Goal: Communication & Community: Answer question/provide support

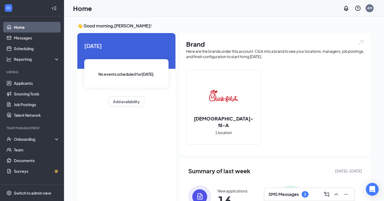
click at [289, 194] on h3 "SMS Messages" at bounding box center [283, 194] width 30 height 6
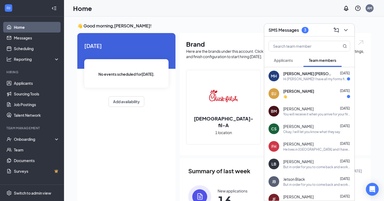
click at [324, 80] on div "Hi [PERSON_NAME]! I have all my forms filled out. Do you know when I can start …" at bounding box center [315, 79] width 64 height 5
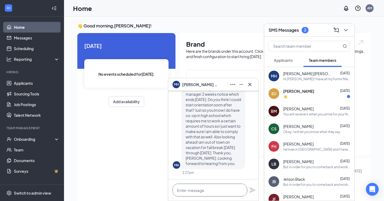
click at [208, 192] on textarea at bounding box center [209, 190] width 75 height 13
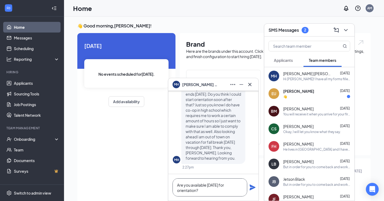
click at [216, 185] on textarea "Are you available [DATE] for orientation?" at bounding box center [209, 187] width 75 height 18
type textarea "Are you available [DATE] for orientation?"
click at [252, 187] on icon "Plane" at bounding box center [252, 187] width 6 height 6
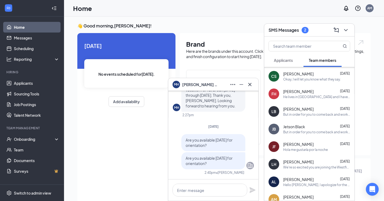
scroll to position [52, 0]
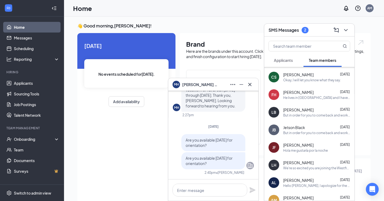
click at [312, 164] on div "[PERSON_NAME] [DATE]" at bounding box center [316, 162] width 67 height 5
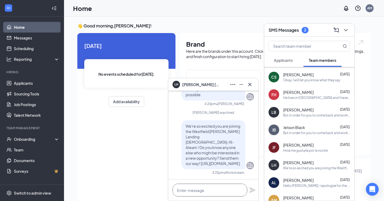
click at [206, 189] on textarea at bounding box center [209, 190] width 75 height 13
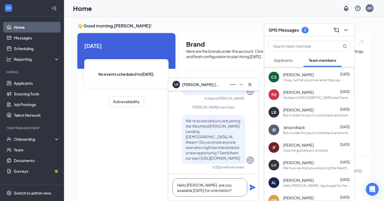
type textarea "Hello [PERSON_NAME], are you available [DATE] for orientation?"
click at [253, 189] on icon "Plane" at bounding box center [252, 187] width 6 height 6
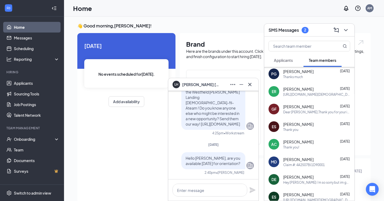
scroll to position [389, 0]
click at [311, 47] on input "text" at bounding box center [300, 46] width 63 height 10
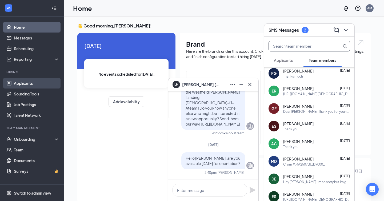
click at [35, 79] on link "Applicants" at bounding box center [37, 83] width 46 height 11
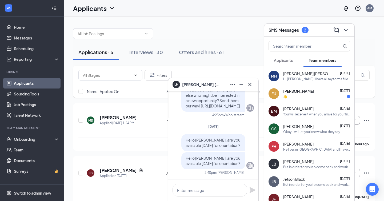
click at [290, 61] on span "Applicants" at bounding box center [283, 60] width 19 height 5
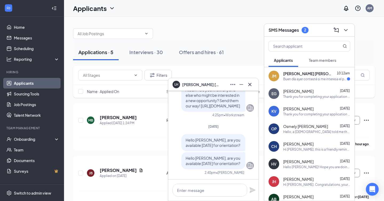
click at [296, 82] on div "[PERSON_NAME] [PERSON_NAME] [PERSON_NAME] 10:12am Buen día ayer contesté si me …" at bounding box center [309, 76] width 90 height 18
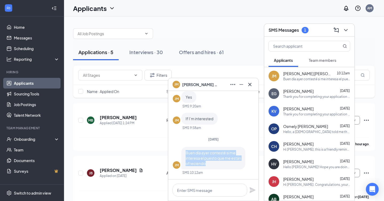
drag, startPoint x: 220, startPoint y: 164, endPoint x: 185, endPoint y: 154, distance: 36.0
click at [185, 154] on div "Buen día ayer contesté si me interesa el puesto que me están ofreciendo" at bounding box center [213, 158] width 64 height 22
copy span "Buen día ayer contesté si me interesa el puesto que me están ofreciendo"
click at [320, 62] on span "Team members" at bounding box center [321, 60] width 27 height 5
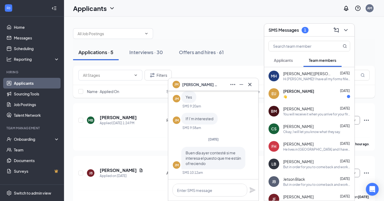
click at [314, 101] on div "EU [PERSON_NAME] [DATE] 👋" at bounding box center [309, 94] width 90 height 18
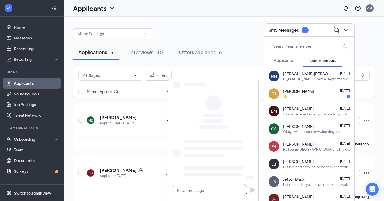
click at [203, 192] on textarea at bounding box center [209, 190] width 75 height 13
type textarea "Hello [PERSON_NAME]! Can you come in [DATE] at 9:30 for orientation?"
click at [294, 91] on span "[PERSON_NAME]" at bounding box center [298, 90] width 31 height 5
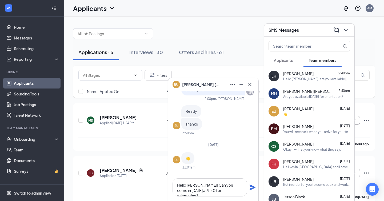
click at [252, 188] on icon "Plane" at bounding box center [252, 187] width 6 height 6
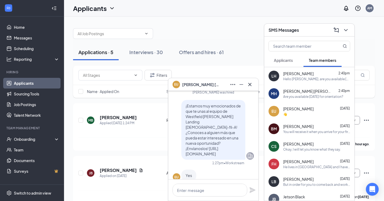
scroll to position [-385, 0]
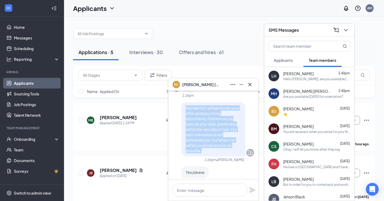
drag, startPoint x: 205, startPoint y: 151, endPoint x: 184, endPoint y: 106, distance: 48.9
click at [184, 106] on div "Wonderful! I will send over your offer and your hiring documents. Fill them out…" at bounding box center [213, 129] width 64 height 54
copy span "Wonderful! I will send over your offer and your hiring documents. Fill them out…"
click at [288, 59] on span "Applicants" at bounding box center [283, 60] width 19 height 5
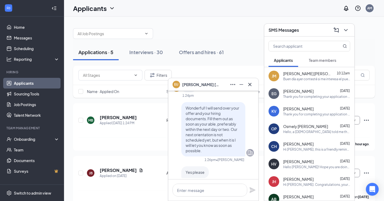
click at [292, 71] on span "[PERSON_NAME] [PERSON_NAME]" at bounding box center [307, 73] width 48 height 5
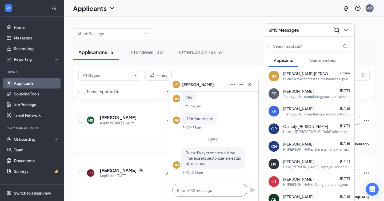
click at [208, 190] on textarea at bounding box center [209, 190] width 75 height 13
paste textarea "Wonderful! I will send over your offer and your hiring documents. Fill them out…"
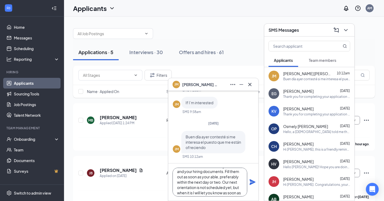
scroll to position [7, 0]
drag, startPoint x: 185, startPoint y: 177, endPoint x: 222, endPoint y: 183, distance: 37.5
click at [222, 183] on textarea "Wonderful! I will send over your offer and your hiring documents. Fill them out…" at bounding box center [209, 182] width 75 height 29
drag, startPoint x: 232, startPoint y: 179, endPoint x: 235, endPoint y: 192, distance: 14.1
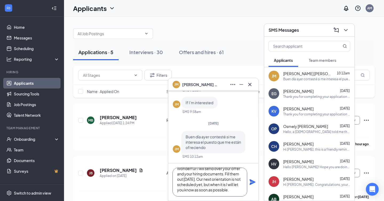
click at [235, 192] on textarea "Wonderful! I will send over your offer and your hiring documents. Fill them out…" at bounding box center [209, 182] width 75 height 29
type textarea "Wonderful! I will send over your offer and your hiring documents. Fill them out…"
click at [253, 182] on icon "Plane" at bounding box center [252, 182] width 6 height 6
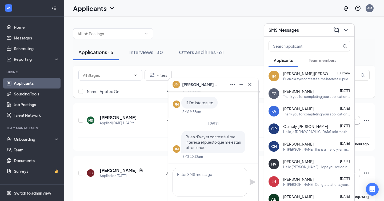
scroll to position [0, 0]
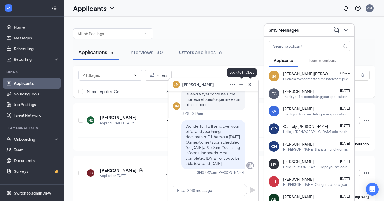
click at [243, 84] on icon "Minimize" at bounding box center [241, 84] width 6 height 6
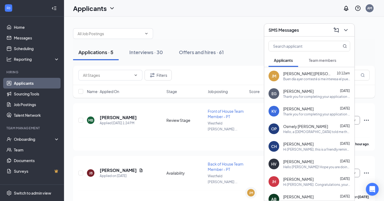
click at [345, 32] on icon "ChevronDown" at bounding box center [345, 30] width 6 height 6
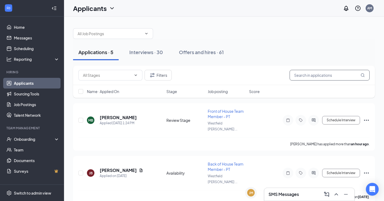
click at [310, 71] on input "text" at bounding box center [329, 75] width 80 height 11
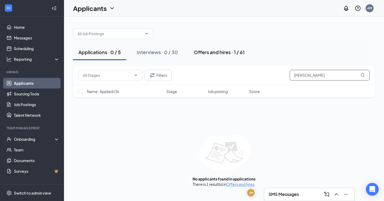
type input "[PERSON_NAME]"
click at [220, 52] on div "Offers and hires · 1 / 61" at bounding box center [219, 52] width 51 height 7
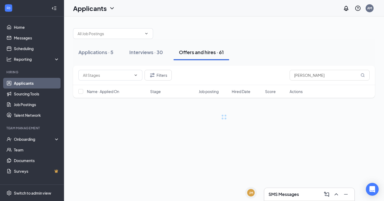
click at [291, 196] on h3 "SMS Messages" at bounding box center [283, 194] width 30 height 6
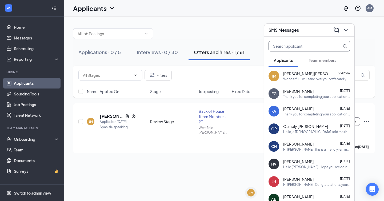
click at [322, 48] on input "text" at bounding box center [300, 46] width 63 height 10
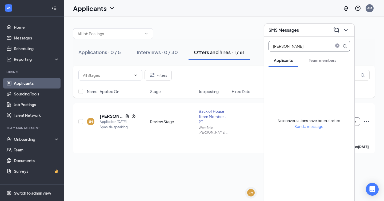
type input "[PERSON_NAME]"
click at [317, 60] on span "Team members" at bounding box center [321, 60] width 27 height 5
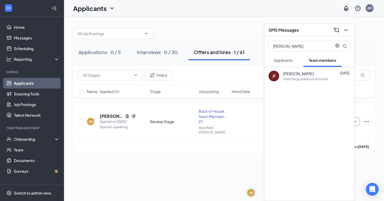
click at [310, 73] on div "[PERSON_NAME] [DATE]" at bounding box center [316, 73] width 67 height 5
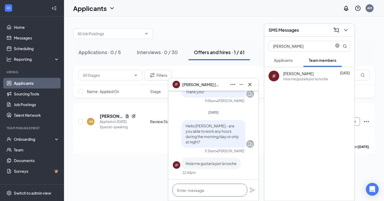
click at [205, 192] on textarea at bounding box center [209, 190] width 75 height 13
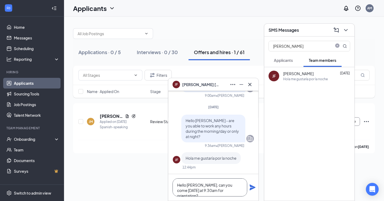
type textarea "Hello [PERSON_NAME], can you come [DATE] at 9:30am for orientation?"
click at [253, 186] on icon "Plane" at bounding box center [252, 187] width 6 height 6
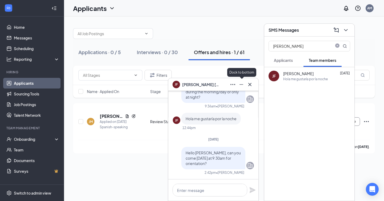
click at [242, 84] on icon "Minimize" at bounding box center [241, 84] width 6 height 6
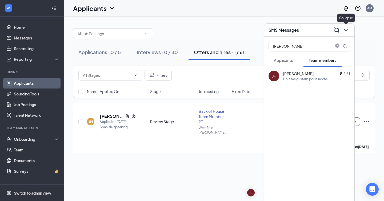
click at [349, 28] on div at bounding box center [345, 30] width 10 height 9
click at [346, 29] on icon "ChevronDown" at bounding box center [345, 30] width 6 height 6
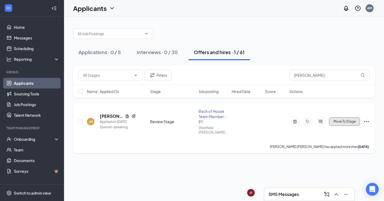
click at [351, 121] on span "Move To Stage" at bounding box center [344, 122] width 22 height 4
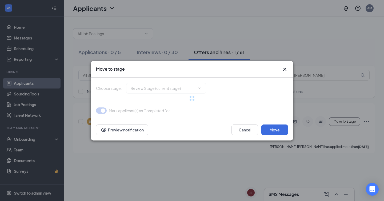
type input "Hiring Complete (final stage)"
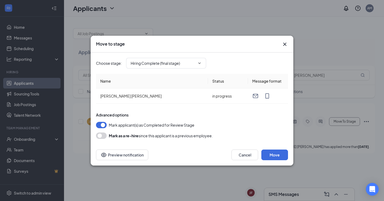
click at [282, 42] on icon "Cross" at bounding box center [284, 44] width 6 height 6
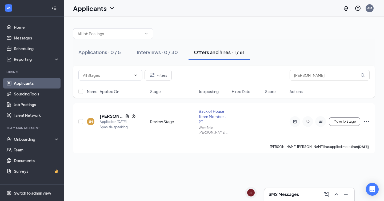
click at [293, 189] on div "SMS Messages" at bounding box center [309, 194] width 90 height 13
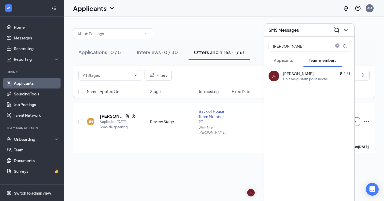
click at [282, 61] on span "Applicants" at bounding box center [283, 60] width 19 height 5
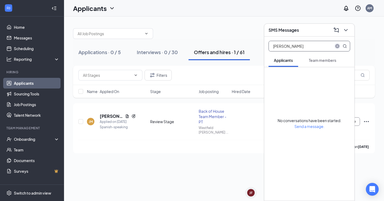
click at [337, 47] on icon "close-circle" at bounding box center [337, 46] width 4 height 4
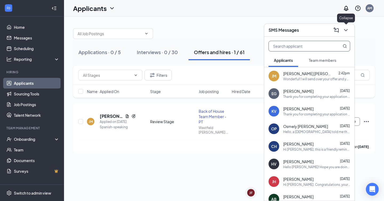
click at [343, 32] on icon "ChevronDown" at bounding box center [345, 30] width 6 height 6
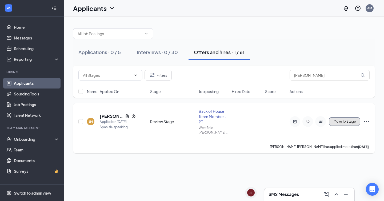
click at [335, 119] on button "Move To Stage" at bounding box center [344, 121] width 31 height 9
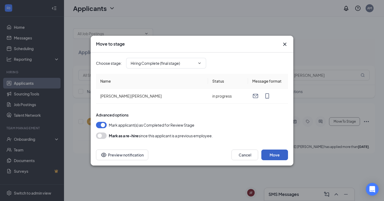
click at [280, 156] on button "Move" at bounding box center [274, 154] width 27 height 11
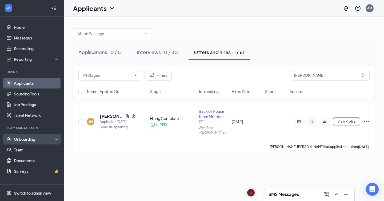
click at [30, 141] on div "Onboarding" at bounding box center [34, 138] width 41 height 5
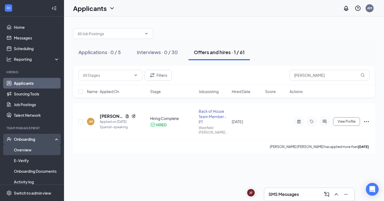
click at [29, 149] on link "Overview" at bounding box center [37, 149] width 46 height 11
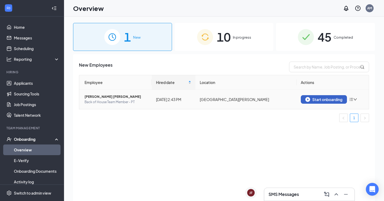
click at [331, 102] on button "Start onboarding" at bounding box center [324, 99] width 46 height 9
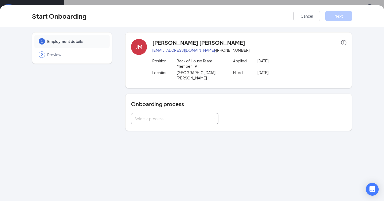
click at [153, 116] on div "Select a process" at bounding box center [174, 118] width 80 height 11
click at [159, 127] on li "Team Member Onboarding" at bounding box center [174, 125] width 87 height 10
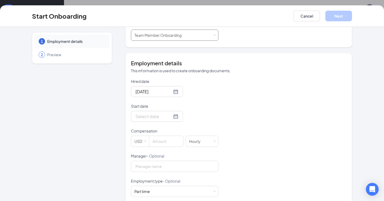
scroll to position [83, 0]
click at [170, 113] on div at bounding box center [156, 116] width 43 height 7
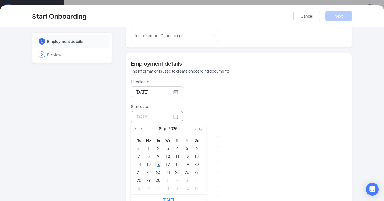
type input "[DATE]"
click at [160, 161] on div "16" at bounding box center [158, 164] width 6 height 6
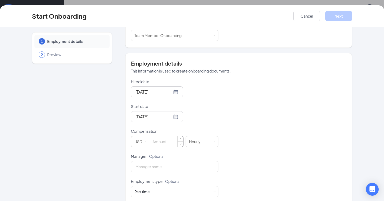
click at [162, 137] on input at bounding box center [166, 141] width 34 height 11
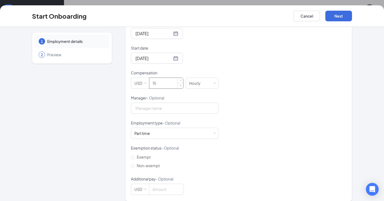
scroll to position [142, 0]
type input "15"
click at [153, 161] on label "Non-exempt" at bounding box center [146, 165] width 31 height 9
click at [135, 164] on input "Non-exempt" at bounding box center [133, 166] width 4 height 4
radio input "true"
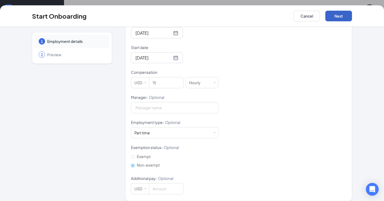
click at [342, 18] on button "Next" at bounding box center [338, 16] width 27 height 11
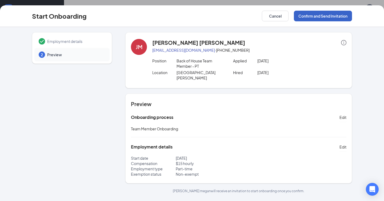
click at [327, 19] on button "Confirm and Send Invitation" at bounding box center [323, 16] width 58 height 11
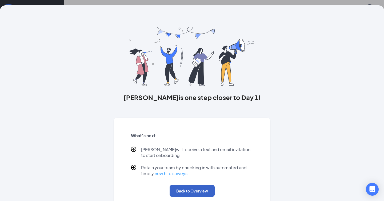
click at [204, 193] on button "Back to Overview" at bounding box center [191, 191] width 45 height 12
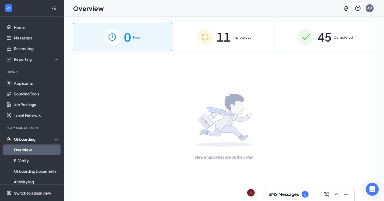
click at [230, 49] on div "11 In progress" at bounding box center [223, 37] width 99 height 28
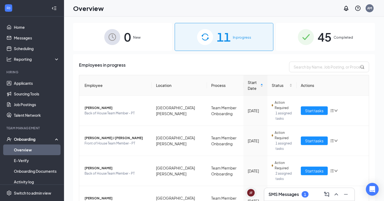
click at [274, 195] on h3 "SMS Messages" at bounding box center [283, 194] width 30 height 6
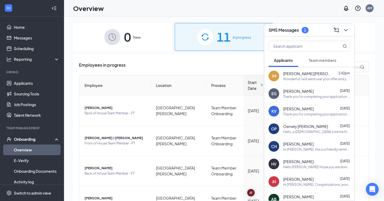
click at [319, 61] on span "Team members" at bounding box center [321, 60] width 27 height 5
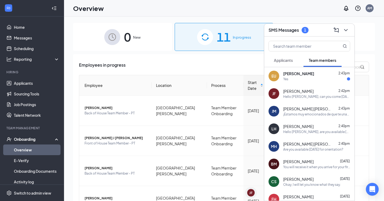
click at [313, 73] on div "[PERSON_NAME] 2:43pm" at bounding box center [316, 73] width 67 height 5
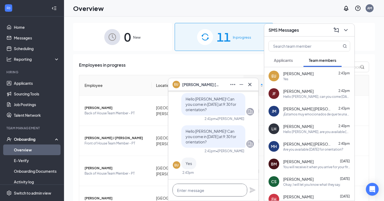
click at [206, 194] on textarea at bounding box center [209, 190] width 75 height 13
type textarea "Great! See you then."
click at [251, 192] on icon "Plane" at bounding box center [252, 190] width 6 height 6
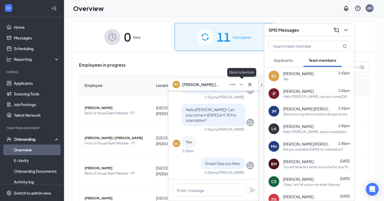
click at [243, 87] on button at bounding box center [241, 84] width 9 height 9
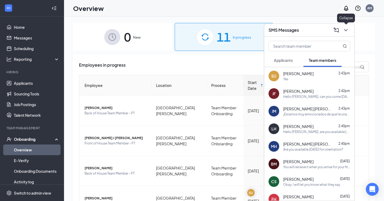
click at [349, 29] on button at bounding box center [345, 30] width 9 height 9
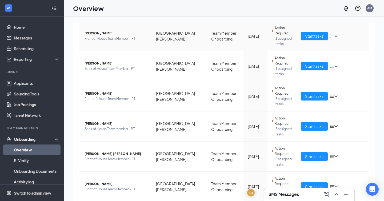
scroll to position [197, 0]
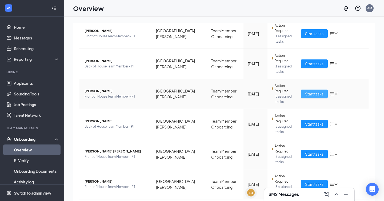
click at [311, 95] on span "Start tasks" at bounding box center [314, 94] width 18 height 6
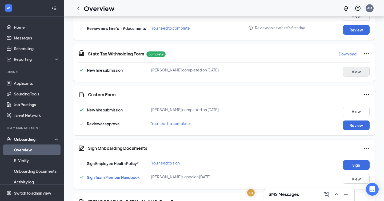
scroll to position [198, 0]
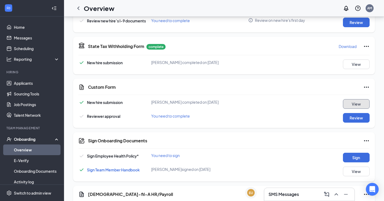
click at [355, 105] on button "View" at bounding box center [356, 104] width 27 height 10
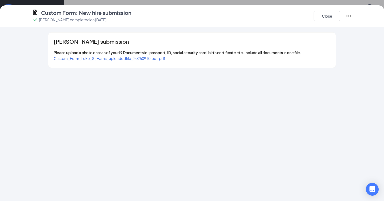
click at [159, 59] on span "Custom_Form_Luke_S_Harris_uploadedfile_20250910.pdf.pdf" at bounding box center [110, 58] width 112 height 5
click at [326, 18] on button "Close" at bounding box center [326, 16] width 27 height 11
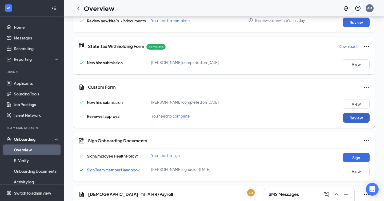
click at [352, 118] on button "Review" at bounding box center [356, 118] width 27 height 10
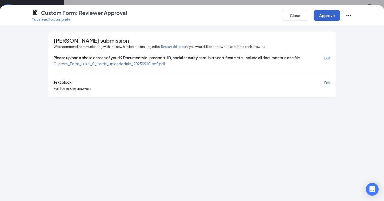
click at [331, 17] on button "Approve" at bounding box center [326, 15] width 27 height 11
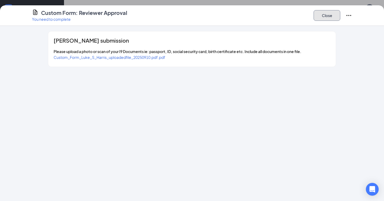
click at [329, 13] on button "Close" at bounding box center [326, 15] width 27 height 11
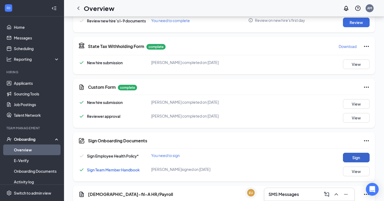
click at [358, 157] on button "Sign" at bounding box center [356, 158] width 27 height 10
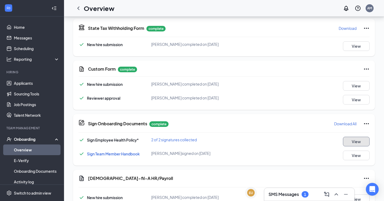
scroll to position [268, 0]
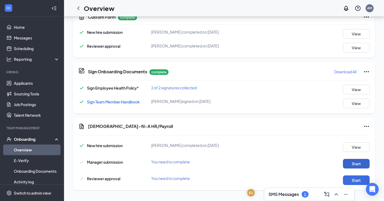
click at [358, 163] on button "Start" at bounding box center [356, 164] width 27 height 10
click at [359, 177] on button "Start" at bounding box center [356, 180] width 27 height 10
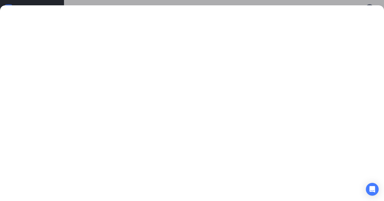
click at [344, 9] on div at bounding box center [192, 103] width 384 height 196
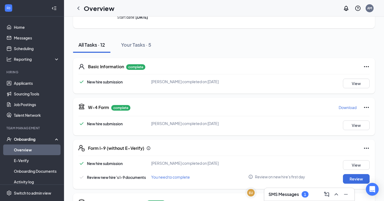
scroll to position [42, 0]
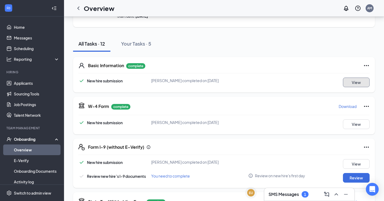
click at [363, 82] on button "View" at bounding box center [356, 83] width 27 height 10
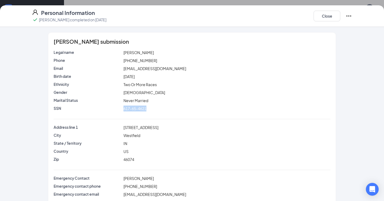
drag, startPoint x: 147, startPoint y: 108, endPoint x: 123, endPoint y: 109, distance: 24.5
click at [123, 109] on div "617-65-4621" at bounding box center [226, 108] width 209 height 6
copy span "617-65-4621"
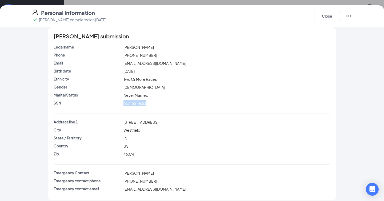
scroll to position [7, 0]
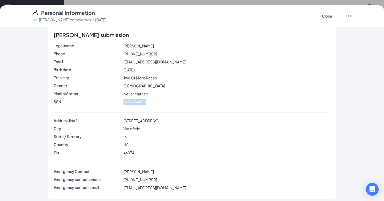
drag, startPoint x: 167, startPoint y: 120, endPoint x: 123, endPoint y: 120, distance: 44.0
click at [123, 120] on div "[STREET_ADDRESS]" at bounding box center [226, 121] width 209 height 6
copy span "[STREET_ADDRESS]"
drag, startPoint x: 152, startPoint y: 53, endPoint x: 122, endPoint y: 55, distance: 29.9
click at [122, 55] on div "[PHONE_NUMBER]" at bounding box center [226, 54] width 209 height 6
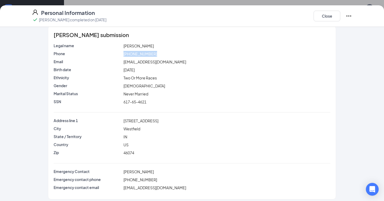
copy div "[PHONE_NUMBER]"
drag, startPoint x: 170, startPoint y: 61, endPoint x: 123, endPoint y: 60, distance: 46.6
click at [123, 60] on div "[EMAIL_ADDRESS][DOMAIN_NAME]" at bounding box center [226, 62] width 209 height 6
copy span "[EMAIL_ADDRESS][DOMAIN_NAME]"
click at [188, 74] on div "Birth date [DEMOGRAPHIC_DATA]" at bounding box center [192, 71] width 277 height 8
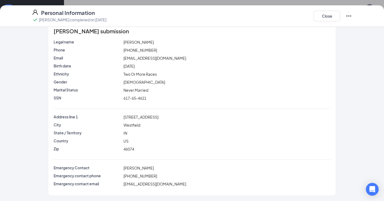
scroll to position [45, 0]
click at [326, 18] on button "Close" at bounding box center [326, 16] width 27 height 11
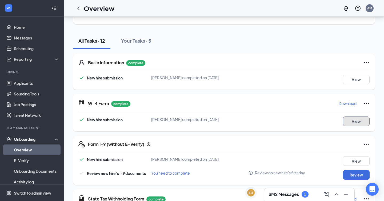
click at [353, 119] on button "View" at bounding box center [356, 121] width 27 height 10
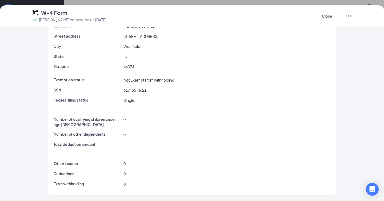
scroll to position [82, 0]
click at [330, 18] on button "Close" at bounding box center [326, 16] width 27 height 11
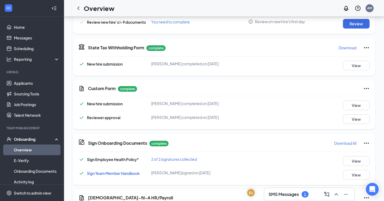
scroll to position [196, 0]
click at [355, 66] on button "View" at bounding box center [356, 66] width 27 height 10
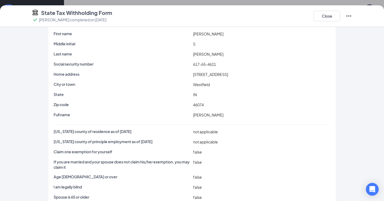
scroll to position [0, 0]
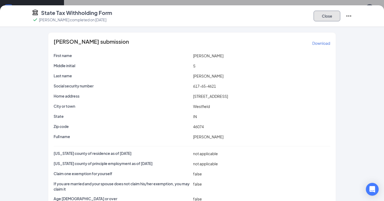
click at [322, 19] on button "Close" at bounding box center [326, 16] width 27 height 11
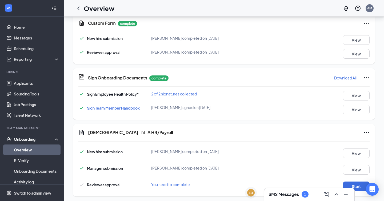
scroll to position [268, 0]
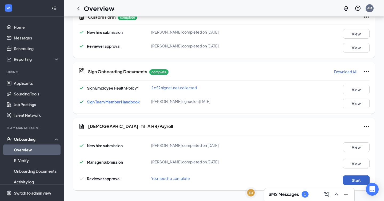
click at [354, 180] on button "Start" at bounding box center [356, 180] width 27 height 10
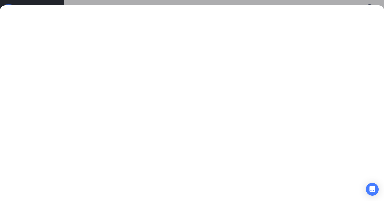
click at [304, 8] on div at bounding box center [192, 103] width 384 height 196
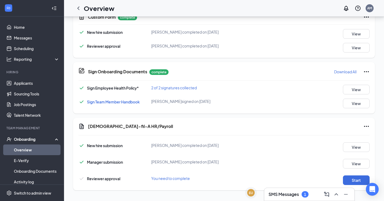
click at [367, 124] on icon "Ellipses" at bounding box center [366, 126] width 6 height 6
click at [345, 137] on span "Mark as complete" at bounding box center [346, 137] width 31 height 5
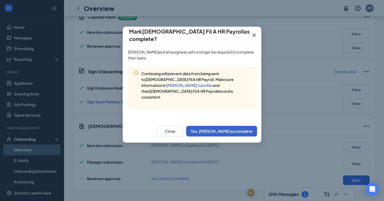
click at [237, 126] on button "Yes, [PERSON_NAME] as complete" at bounding box center [221, 131] width 71 height 11
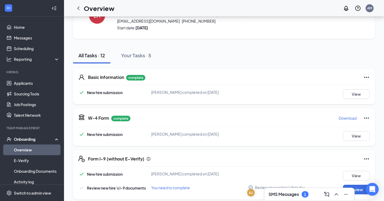
scroll to position [0, 0]
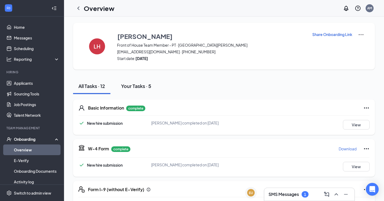
click at [135, 88] on div "Your Tasks · 5" at bounding box center [136, 86] width 30 height 7
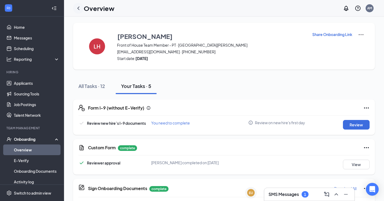
click at [80, 9] on icon "ChevronLeft" at bounding box center [78, 8] width 6 height 6
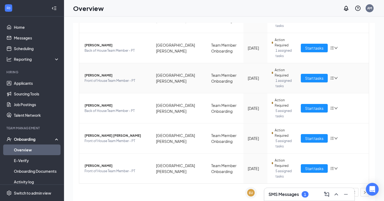
scroll to position [213, 0]
click at [308, 109] on span "Start tasks" at bounding box center [314, 108] width 18 height 6
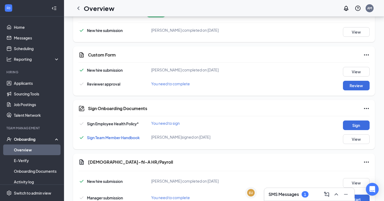
scroll to position [226, 0]
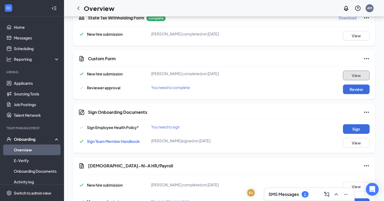
click at [365, 76] on button "View" at bounding box center [356, 76] width 27 height 10
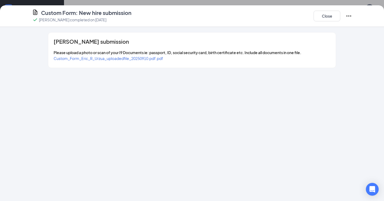
click at [139, 59] on span "Custom_Form_Eric_R_Urzua_uploadedfile_20250910.pdf.pdf" at bounding box center [108, 58] width 109 height 5
click at [334, 15] on button "Close" at bounding box center [326, 16] width 27 height 11
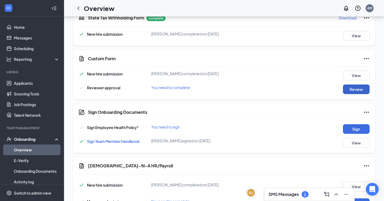
click at [359, 85] on button "Review" at bounding box center [356, 89] width 27 height 10
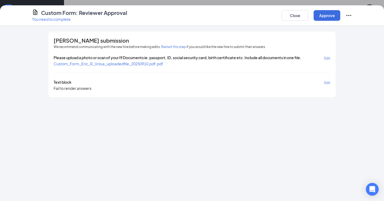
click at [329, 22] on div "Custom Form: Reviewer Approval You need to complete Close Approve" at bounding box center [192, 15] width 384 height 21
click at [330, 17] on button "Approve" at bounding box center [326, 15] width 27 height 11
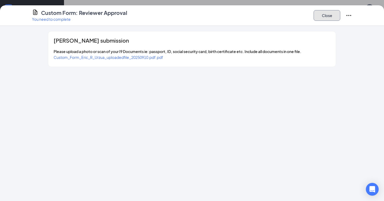
click at [331, 17] on button "Close" at bounding box center [326, 15] width 27 height 11
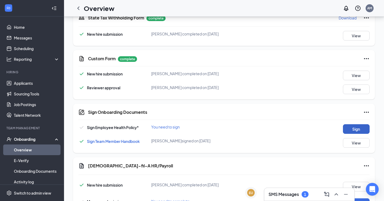
click at [355, 126] on button "Sign" at bounding box center [356, 129] width 27 height 10
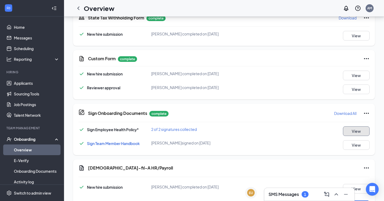
scroll to position [268, 0]
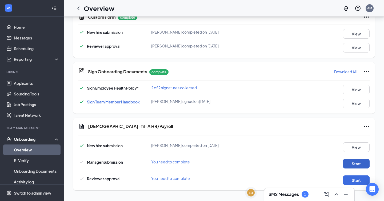
click at [355, 164] on button "Start" at bounding box center [356, 164] width 27 height 10
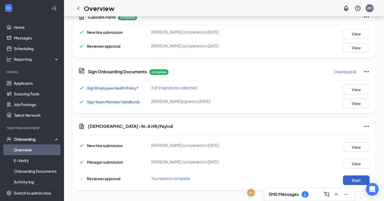
click at [359, 178] on button "Start" at bounding box center [356, 180] width 27 height 10
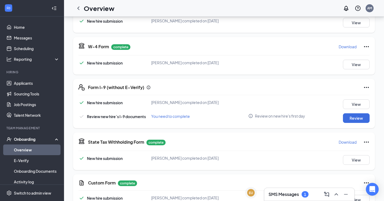
scroll to position [0, 0]
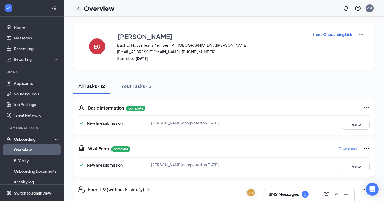
click at [80, 8] on icon "ChevronLeft" at bounding box center [78, 8] width 6 height 6
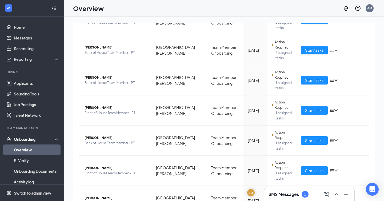
scroll to position [214, 0]
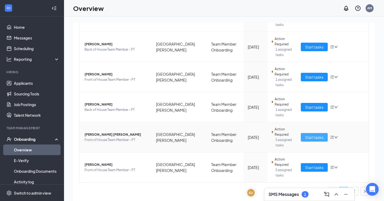
click at [314, 139] on span "Start tasks" at bounding box center [314, 137] width 18 height 6
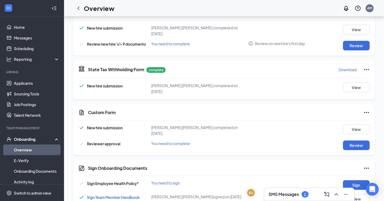
scroll to position [221, 0]
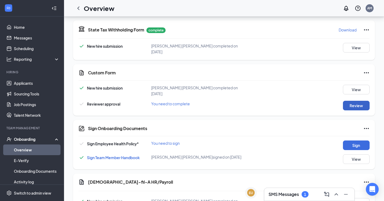
click at [357, 101] on button "Review" at bounding box center [356, 106] width 27 height 10
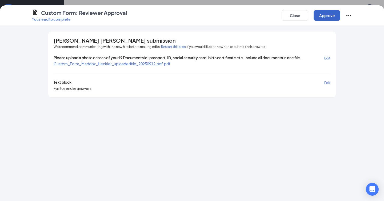
click at [323, 18] on button "Approve" at bounding box center [326, 15] width 27 height 11
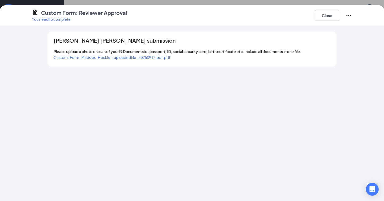
click at [161, 56] on span "Custom_Form_Maddox_Heckler_uploadedfile_20250912.pdf.pdf" at bounding box center [112, 57] width 117 height 5
click at [331, 15] on button "Close" at bounding box center [326, 15] width 27 height 11
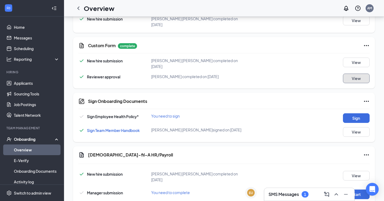
scroll to position [266, 0]
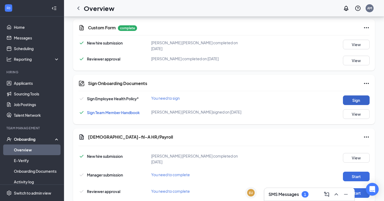
click at [358, 95] on button "Sign" at bounding box center [356, 100] width 27 height 10
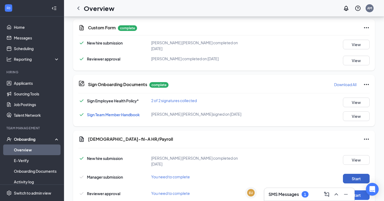
click at [356, 174] on button "Start" at bounding box center [356, 179] width 27 height 10
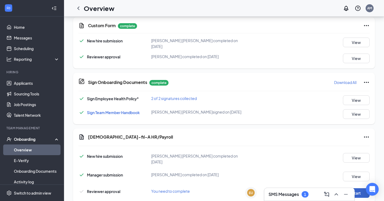
click at [358, 188] on button "Start" at bounding box center [356, 193] width 27 height 10
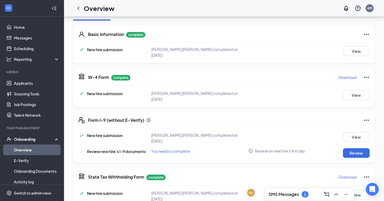
scroll to position [0, 0]
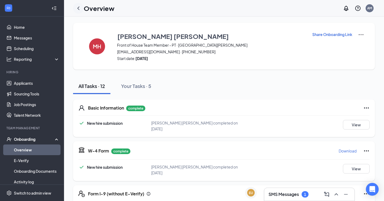
click at [78, 10] on icon "ChevronLeft" at bounding box center [78, 8] width 6 height 6
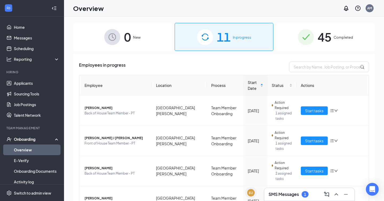
click at [308, 192] on div "1" at bounding box center [304, 194] width 7 height 6
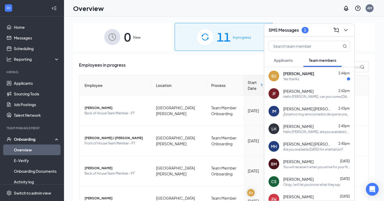
click at [314, 75] on div "[PERSON_NAME] 2:44pm" at bounding box center [316, 73] width 67 height 5
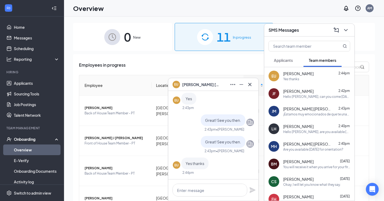
click at [283, 62] on span "Applicants" at bounding box center [283, 60] width 19 height 5
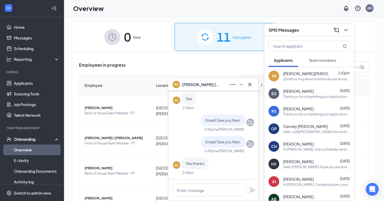
click at [318, 58] on span "Team members" at bounding box center [321, 60] width 27 height 5
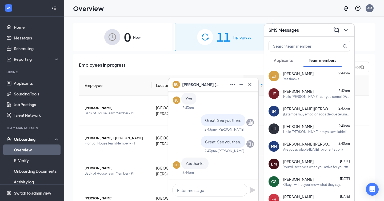
click at [309, 77] on div "Yes thanks" at bounding box center [316, 79] width 67 height 5
click at [206, 191] on textarea at bounding box center [209, 190] width 75 height 13
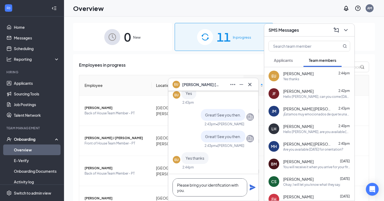
type textarea "Please bring your identification with you."
click at [253, 186] on icon "Plane" at bounding box center [252, 187] width 6 height 6
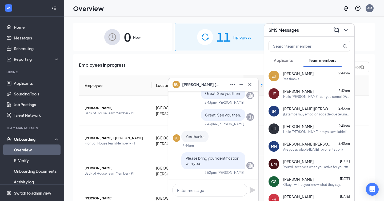
click at [287, 61] on span "Applicants" at bounding box center [283, 60] width 19 height 5
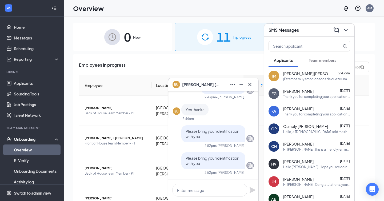
click at [316, 74] on div "[PERSON_NAME] [PERSON_NAME] 2:43pm" at bounding box center [316, 73] width 67 height 5
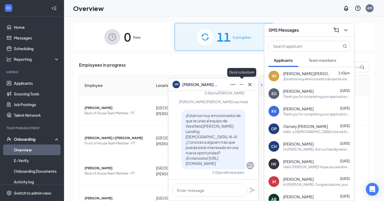
click at [242, 84] on icon "Minimize" at bounding box center [241, 84] width 6 height 6
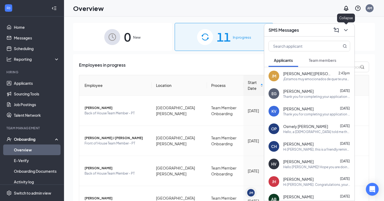
click at [344, 29] on icon "ChevronDown" at bounding box center [345, 30] width 3 height 2
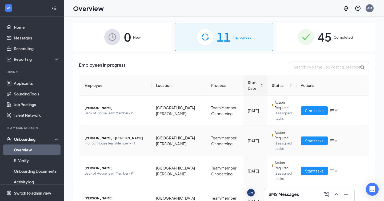
scroll to position [214, 0]
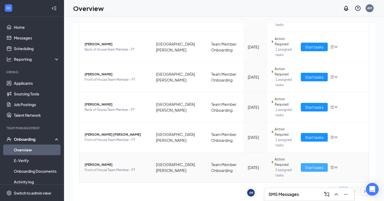
click at [316, 169] on span "Start tasks" at bounding box center [314, 167] width 18 height 6
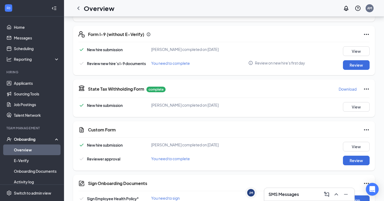
scroll to position [266, 0]
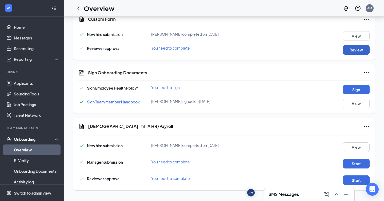
click at [353, 49] on button "Review" at bounding box center [356, 50] width 27 height 10
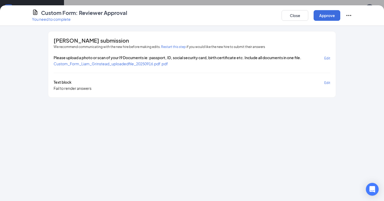
click at [142, 64] on span "Custom_Form_Liam_Grinstead_uploadedfile_20250916.pdf.pdf" at bounding box center [111, 63] width 114 height 5
click at [325, 22] on div "Close Approve" at bounding box center [316, 15] width 70 height 13
click at [327, 16] on button "Approve" at bounding box center [326, 15] width 27 height 11
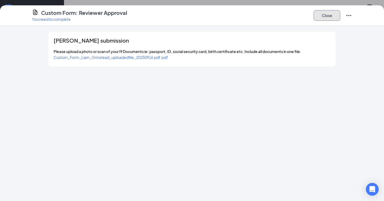
click at [327, 16] on button "Close" at bounding box center [326, 15] width 27 height 11
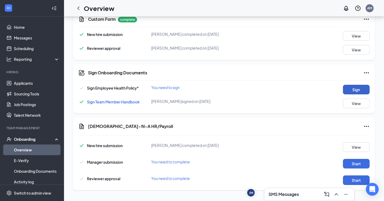
click at [356, 90] on button "Sign" at bounding box center [356, 90] width 27 height 10
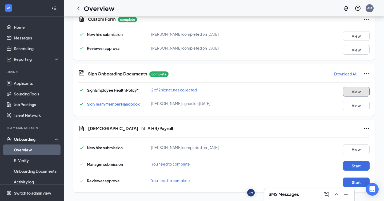
scroll to position [268, 0]
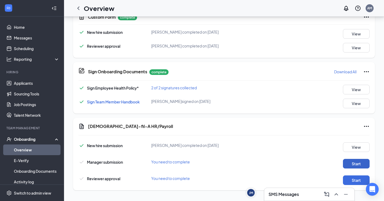
click at [355, 164] on button "Start" at bounding box center [356, 164] width 27 height 10
click at [360, 180] on button "Start" at bounding box center [356, 180] width 27 height 10
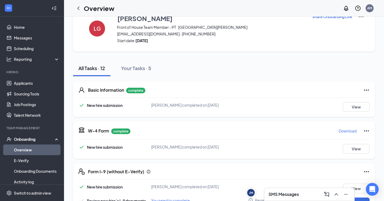
scroll to position [0, 0]
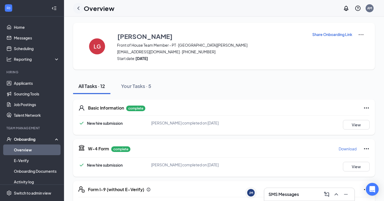
click at [78, 8] on icon "ChevronLeft" at bounding box center [78, 7] width 2 height 3
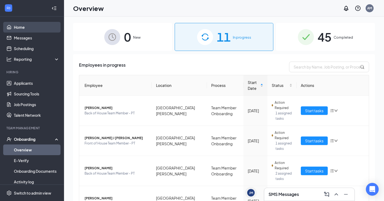
click at [28, 27] on link "Home" at bounding box center [37, 27] width 46 height 11
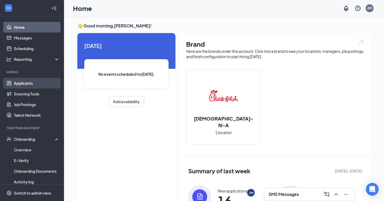
click at [34, 83] on link "Applicants" at bounding box center [37, 83] width 46 height 11
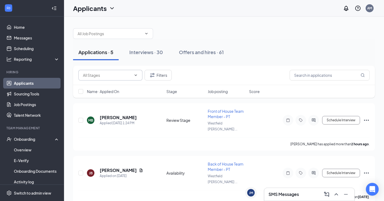
click at [115, 74] on input "text" at bounding box center [107, 75] width 48 height 6
click at [118, 100] on div "Review Stage (4)" at bounding box center [114, 98] width 55 height 6
type input "Review Stage (4)"
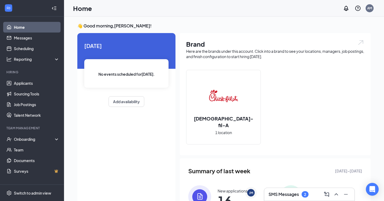
click at [307, 195] on div "2" at bounding box center [304, 194] width 7 height 6
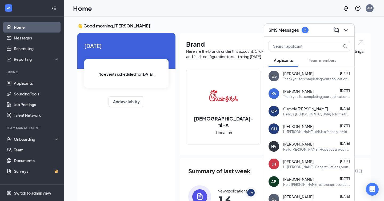
click at [317, 60] on span "Team members" at bounding box center [321, 60] width 27 height 5
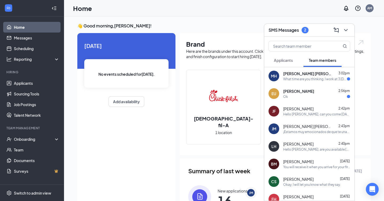
click at [307, 94] on div "Ok" at bounding box center [316, 96] width 67 height 5
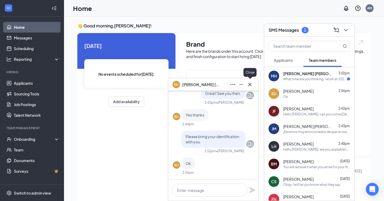
click at [249, 85] on icon "Cross" at bounding box center [249, 84] width 3 height 3
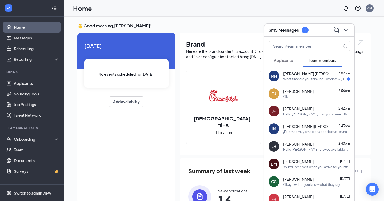
click at [298, 82] on div "MH Maddox Heckler 3:02pm What time are you thinking. I work at 3 on Saturday wh…" at bounding box center [309, 76] width 90 height 18
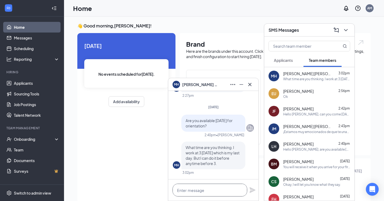
click at [215, 189] on textarea at bounding box center [209, 190] width 75 height 13
type textarea "O"
type textarea "I was thinking 9-11."
click at [250, 189] on icon "Plane" at bounding box center [252, 190] width 6 height 6
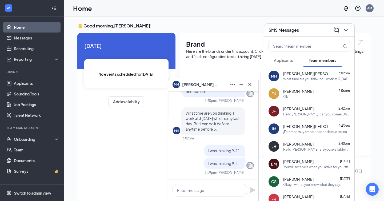
click at [289, 60] on span "Applicants" at bounding box center [283, 60] width 19 height 5
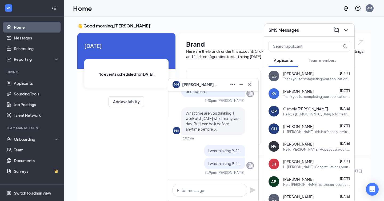
click at [319, 63] on button "Team members" at bounding box center [322, 60] width 38 height 13
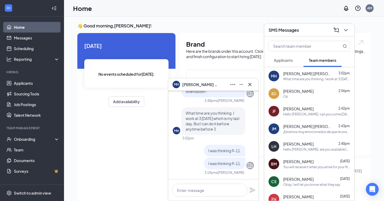
click at [308, 133] on div "¡Estamos muy emocionados de que te unas al equipo de Westfield [PERSON_NAME] La…" at bounding box center [316, 131] width 67 height 5
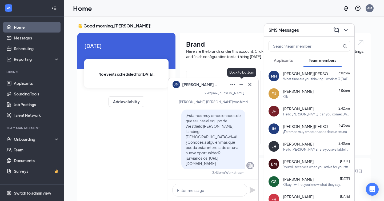
click at [240, 83] on icon "Minimize" at bounding box center [241, 84] width 6 height 6
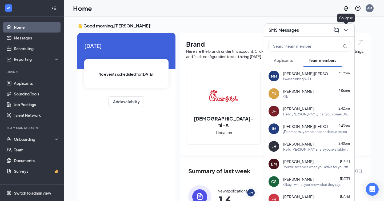
click at [347, 31] on icon "ChevronDown" at bounding box center [345, 30] width 6 height 6
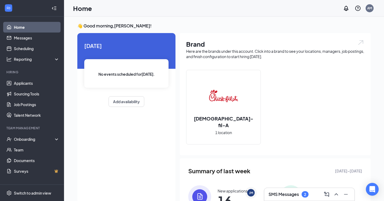
click at [302, 190] on div "SMS Messages 2" at bounding box center [309, 194] width 90 height 13
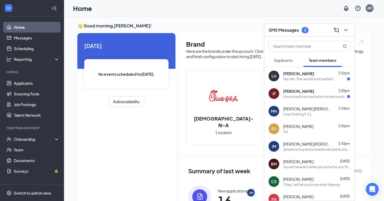
click at [308, 72] on div "Luke Harris 3:22pm" at bounding box center [316, 73] width 67 height 5
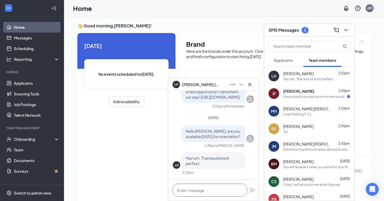
click at [198, 191] on textarea at bounding box center [209, 190] width 75 height 13
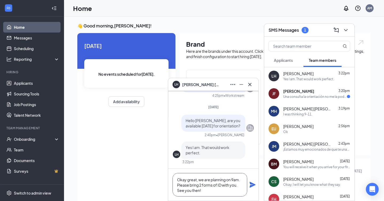
type textarea "Okay great, we are planning on 9am. Please bring 2 forms of ID with you. See yo…"
click at [252, 185] on icon "Plane" at bounding box center [252, 184] width 6 height 6
click at [302, 93] on span "[PERSON_NAME]" at bounding box center [298, 90] width 31 height 5
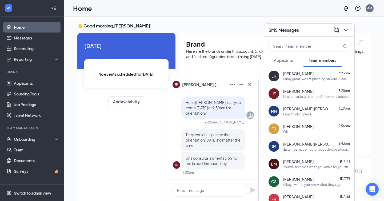
click at [197, 145] on p "They couldn't give me the orientation [DATE] no matter the time." at bounding box center [212, 140] width 55 height 16
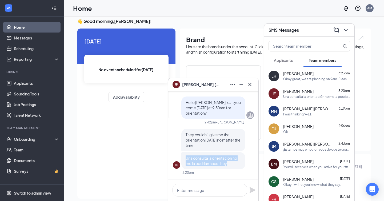
drag, startPoint x: 229, startPoint y: 164, endPoint x: 185, endPoint y: 159, distance: 43.7
click at [185, 159] on p "Una consulta la orientación no me la podrían hacer hoy" at bounding box center [212, 160] width 55 height 11
copy span "Una consulta la orientación no me la podrían hacer hoy"
click at [219, 190] on textarea at bounding box center [209, 190] width 75 height 13
type textarea "N"
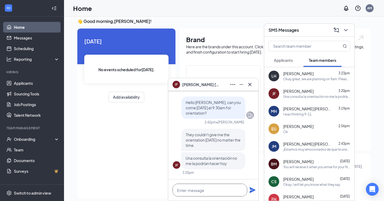
scroll to position [0, 0]
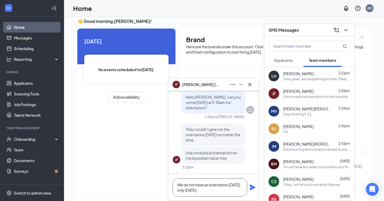
type textarea "We do not have an orientation today, only tomorrow."
click at [252, 188] on icon "Plane" at bounding box center [252, 187] width 6 height 6
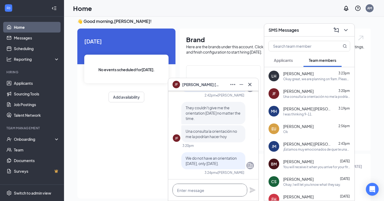
click at [232, 190] on textarea at bounding box center [209, 190] width 75 height 13
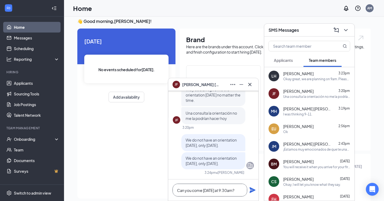
type textarea "Can you come tomorrow at 9:30am?"
click at [251, 191] on icon "Plane" at bounding box center [252, 190] width 6 height 6
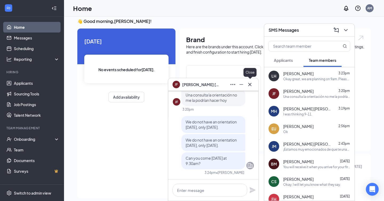
click at [251, 86] on icon "Cross" at bounding box center [249, 84] width 6 height 6
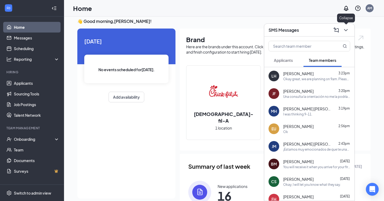
click at [344, 30] on icon "ChevronDown" at bounding box center [345, 30] width 6 height 6
